Goal: Register for event/course

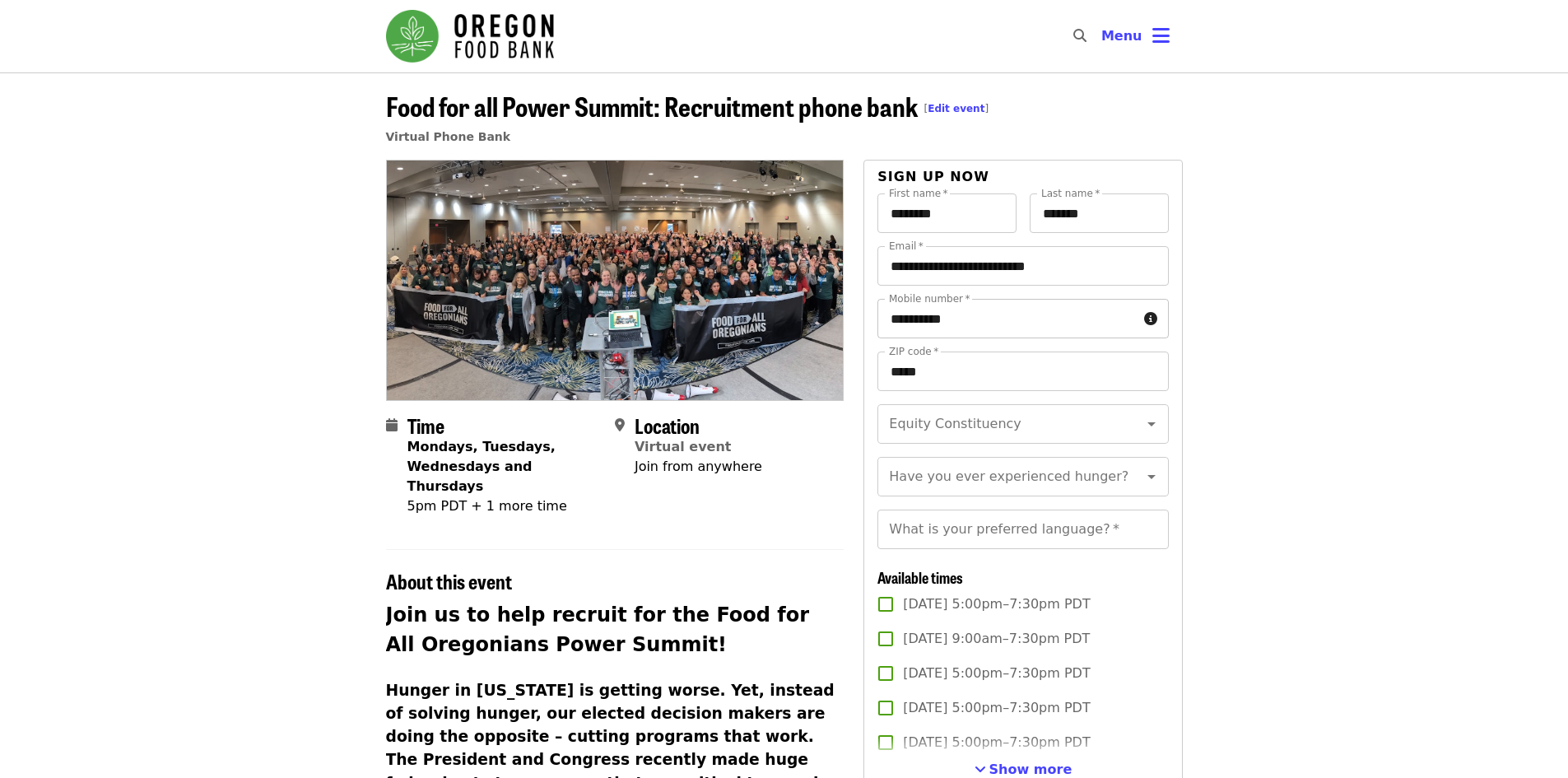
click at [989, 324] on input "**********" at bounding box center [1007, 318] width 259 height 40
click at [989, 324] on input "Mobile number   *" at bounding box center [1007, 318] width 259 height 40
click at [1296, 313] on article "Food for all Power Summit: Recruitment phone bank [ Edit event ] Virtual Phone …" at bounding box center [784, 706] width 1568 height 1269
click at [989, 418] on input "Equity Constituency" at bounding box center [1002, 424] width 224 height 32
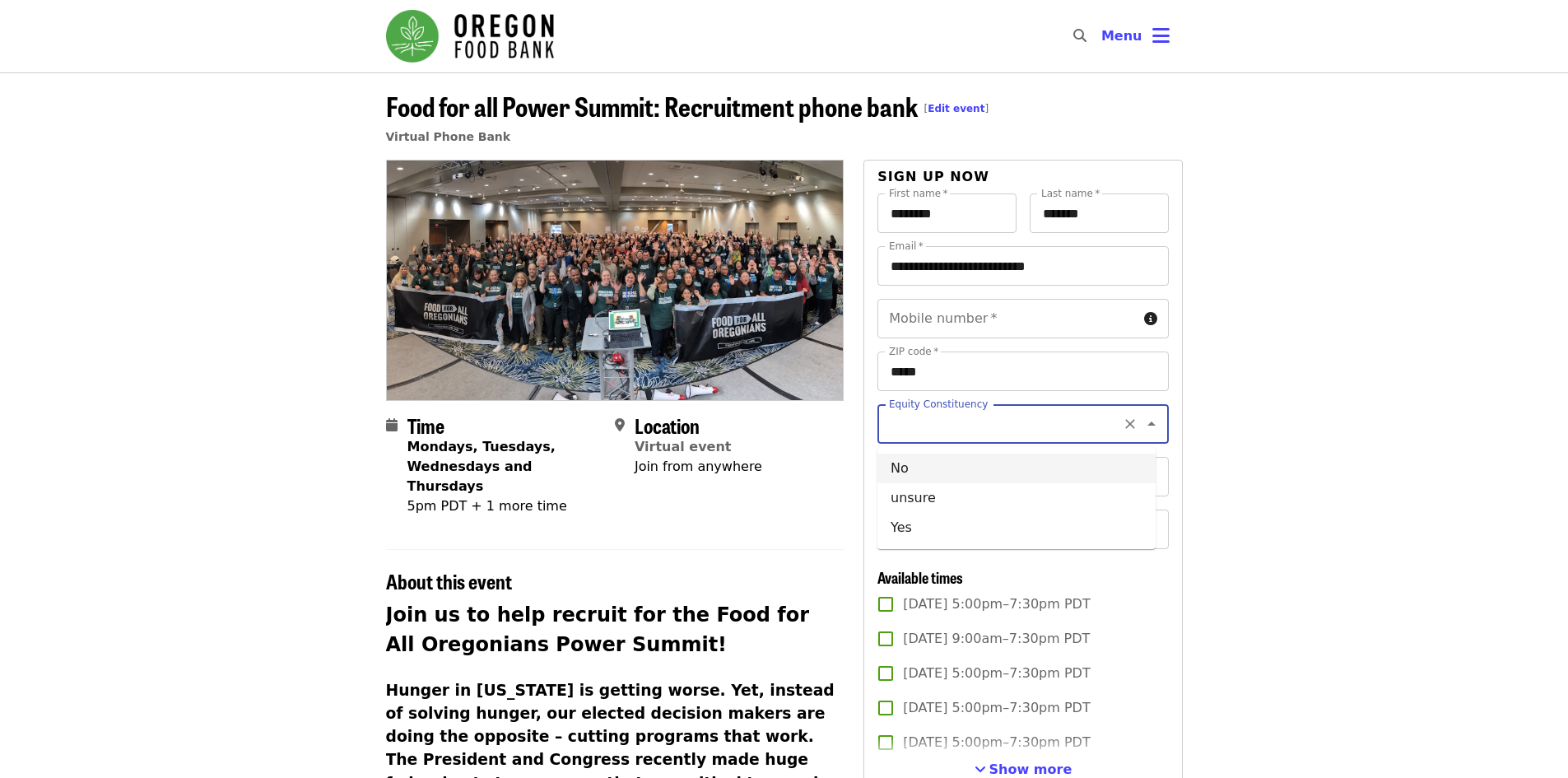
click at [1243, 416] on article "Food for all Power Summit: Recruitment phone bank [ Edit event ] Virtual Phone …" at bounding box center [784, 706] width 1568 height 1269
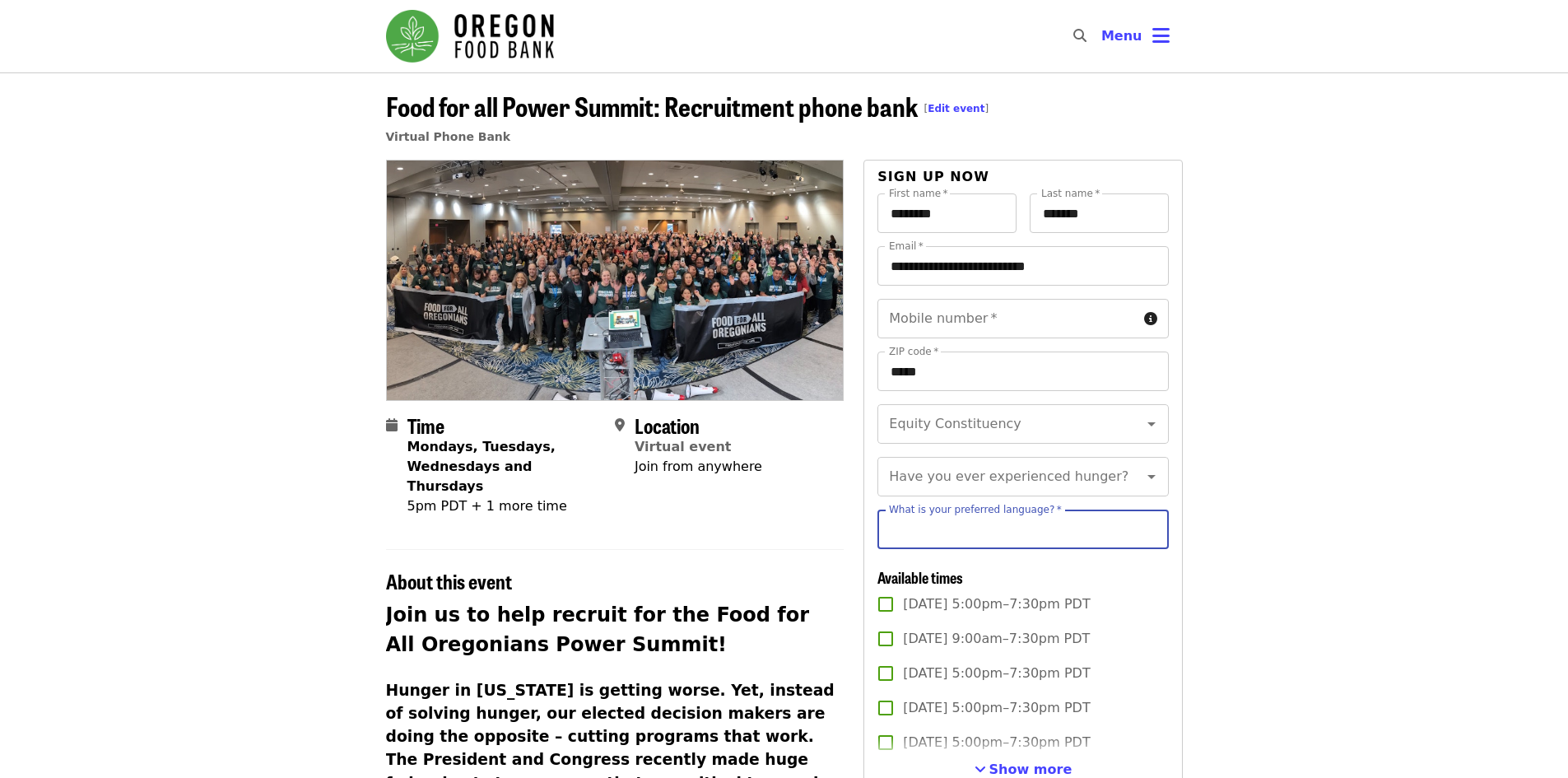
click at [1013, 542] on div "What is your preferred language?   * What is your preferred language? *" at bounding box center [1022, 529] width 291 height 40
click at [1260, 542] on article "Food for all Power Summit: Recruitment phone bank [ Edit event ] Virtual Phone …" at bounding box center [784, 706] width 1568 height 1269
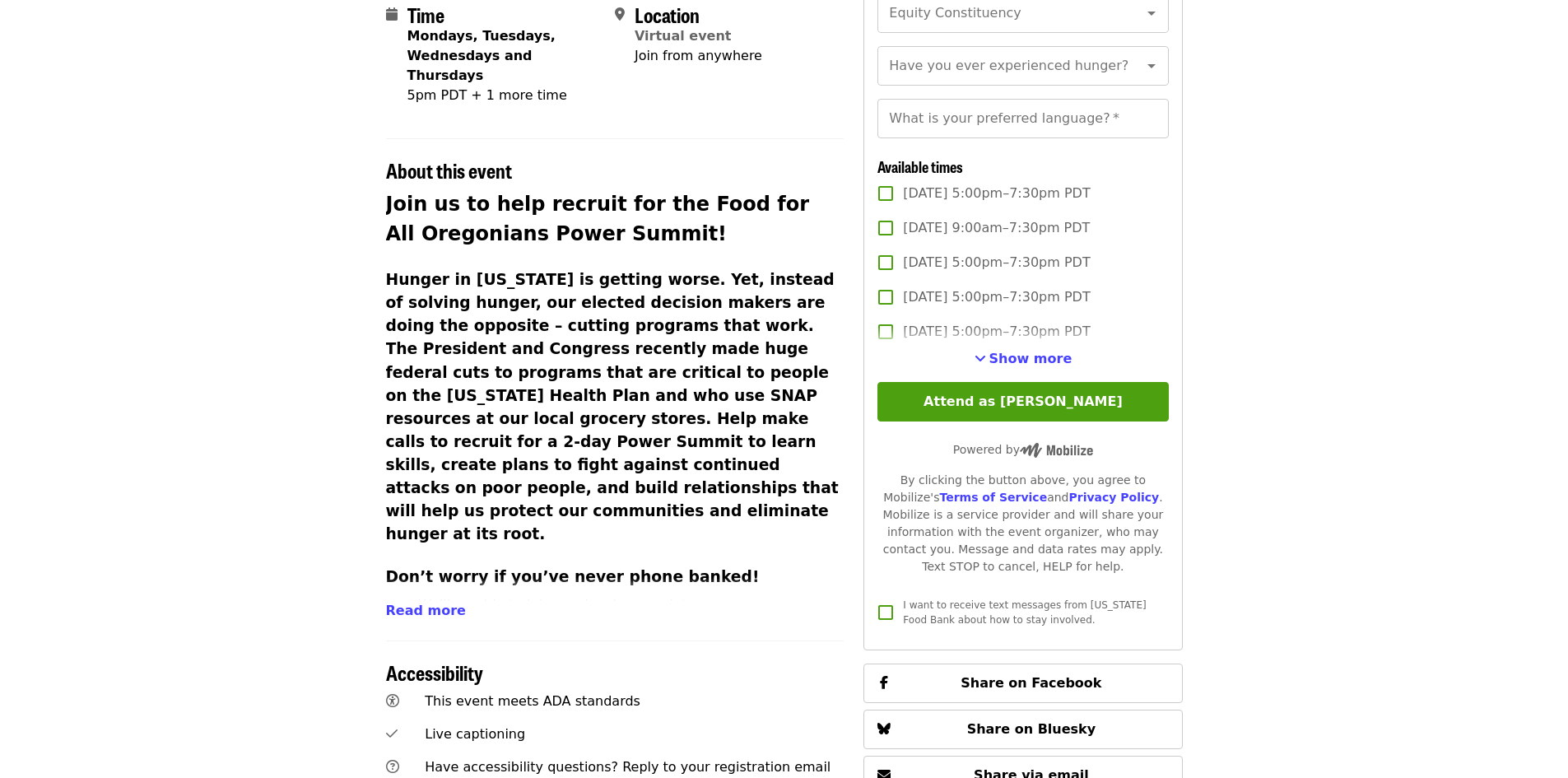
scroll to position [412, 0]
click at [1035, 365] on span "Show more" at bounding box center [1030, 357] width 83 height 16
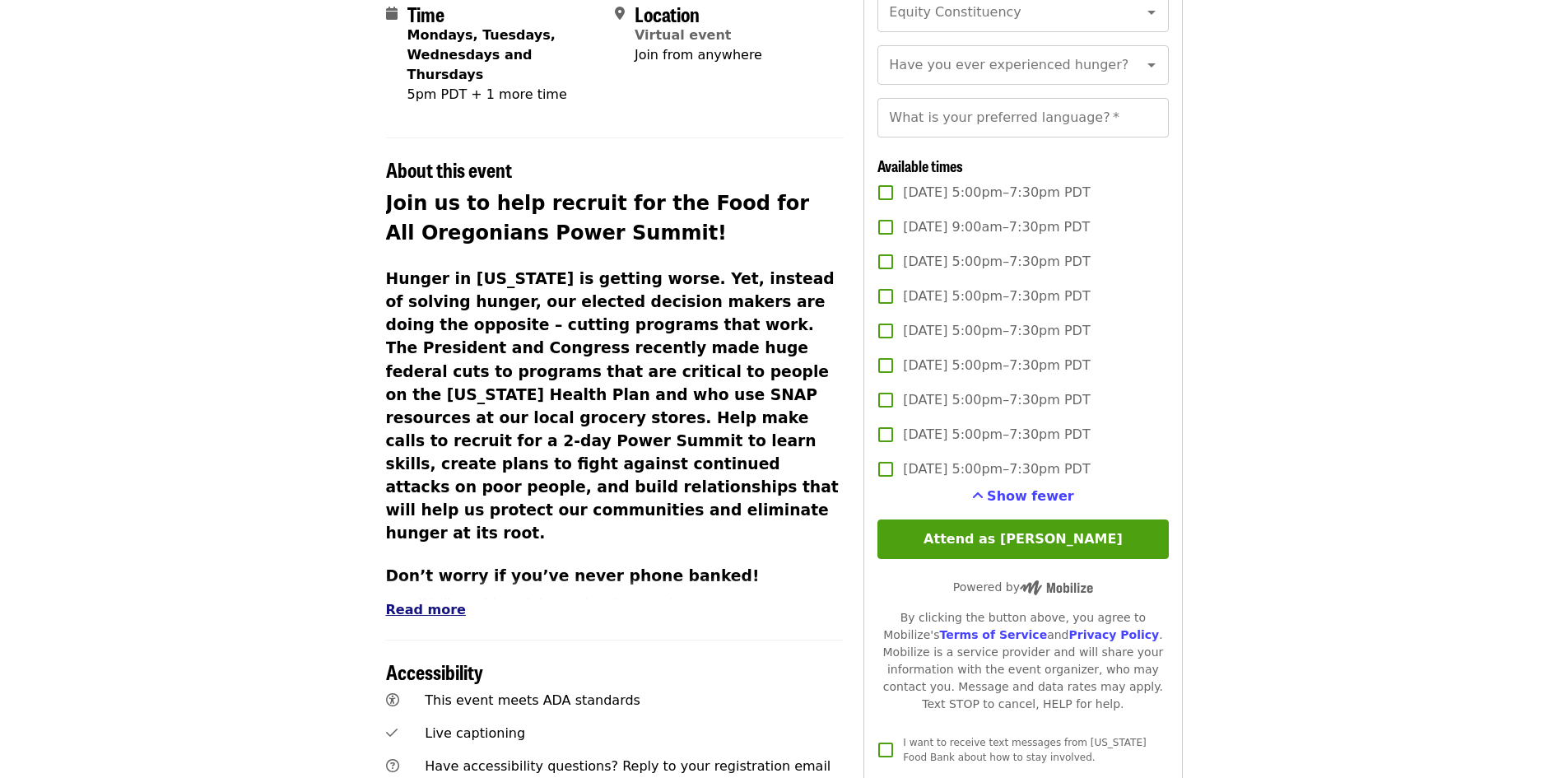
click at [415, 601] on span "Read more" at bounding box center [426, 609] width 80 height 16
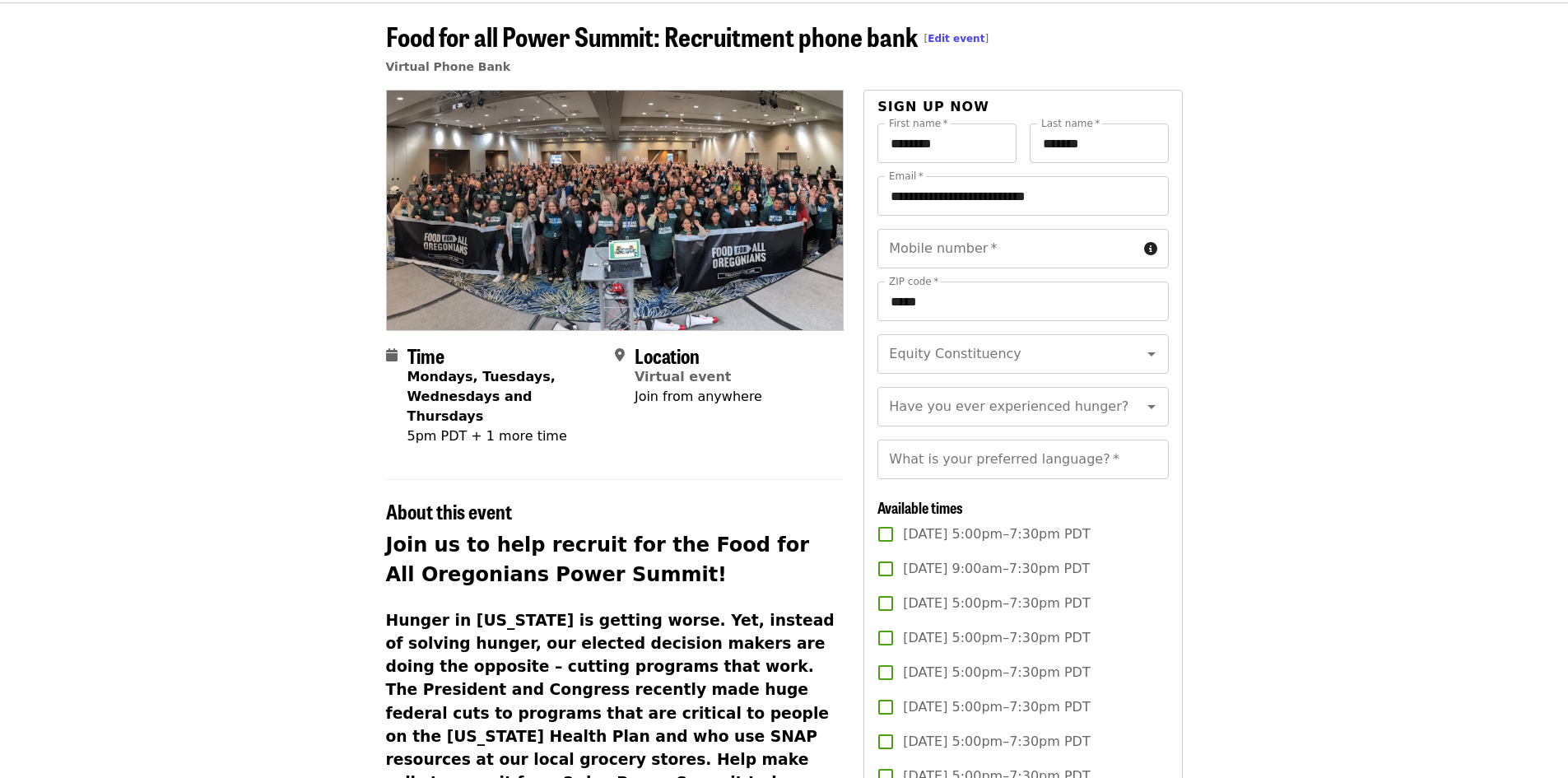
scroll to position [0, 0]
